Goal: Task Accomplishment & Management: Complete application form

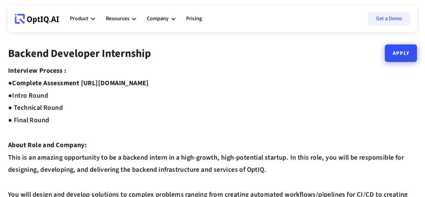
click at [395, 55] on link "Apply" at bounding box center [401, 52] width 32 height 17
drag, startPoint x: 82, startPoint y: 82, endPoint x: 204, endPoint y: 82, distance: 121.7
copy strong "[URL][DOMAIN_NAME]"
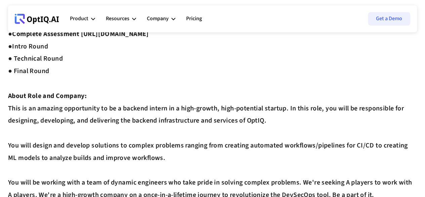
scroll to position [0, 0]
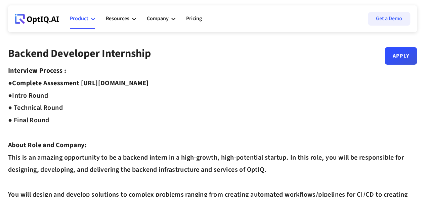
click at [89, 20] on div "Product" at bounding box center [82, 19] width 25 height 20
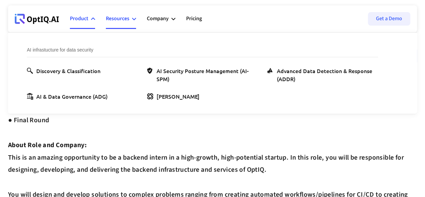
click at [118, 11] on div "Resources" at bounding box center [121, 19] width 30 height 20
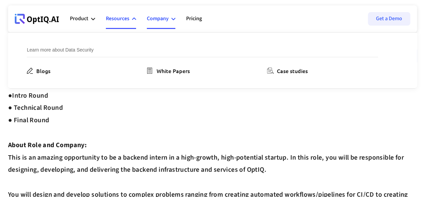
click at [147, 16] on div "Company" at bounding box center [158, 18] width 22 height 9
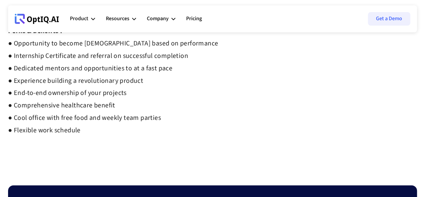
scroll to position [386, 0]
